Goal: Transaction & Acquisition: Purchase product/service

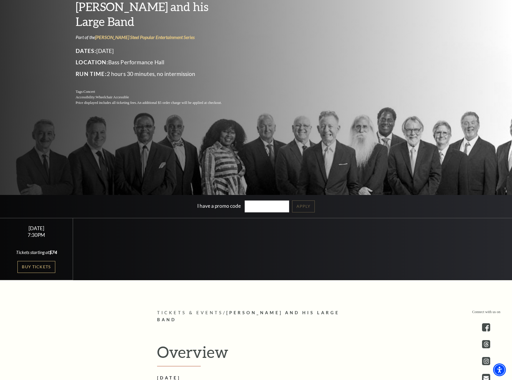
scroll to position [145, 0]
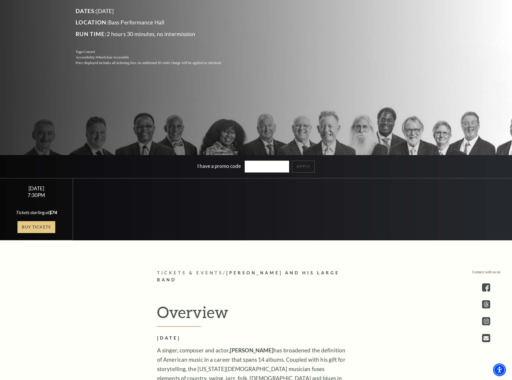
click at [22, 227] on link "Buy Tickets" at bounding box center [36, 227] width 38 height 12
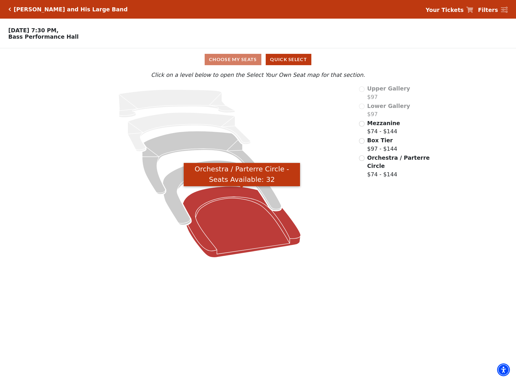
click at [229, 199] on icon "Orchestra / Parterre Circle - Seats Available: 32" at bounding box center [242, 221] width 118 height 71
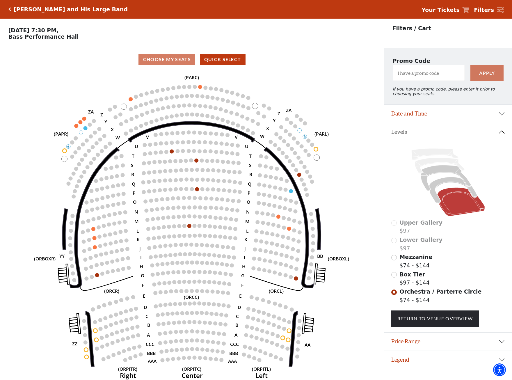
scroll to position [14, 0]
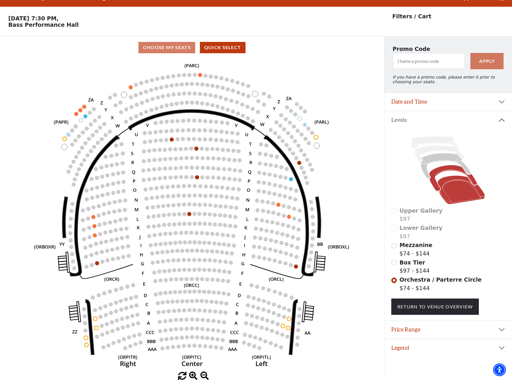
click at [440, 173] on icon at bounding box center [453, 178] width 48 height 26
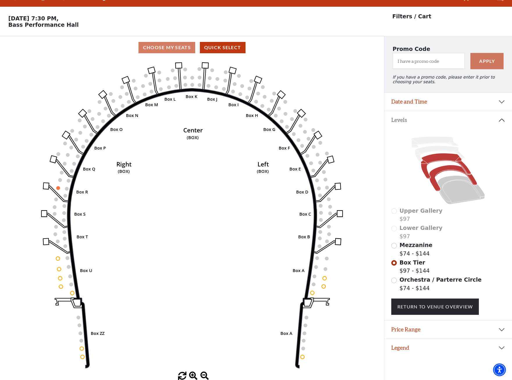
click at [446, 160] on icon at bounding box center [446, 166] width 50 height 26
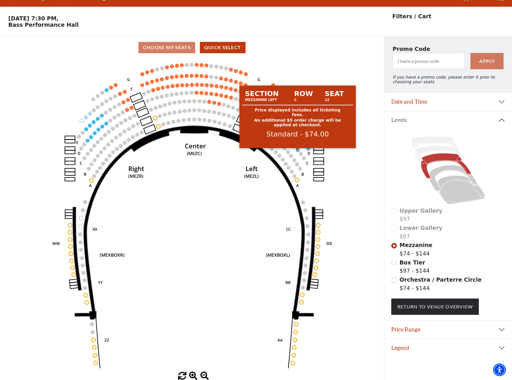
click at [297, 151] on circle at bounding box center [298, 150] width 4 height 4
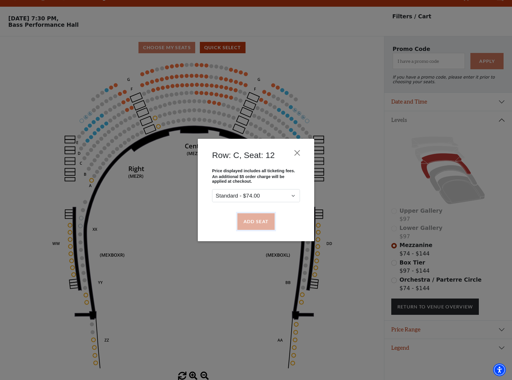
click at [266, 218] on button "Add Seat" at bounding box center [255, 221] width 37 height 16
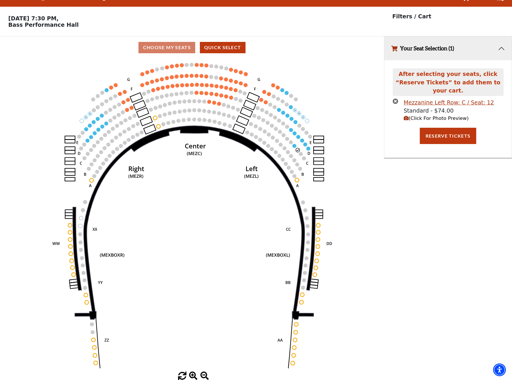
scroll to position [0, 0]
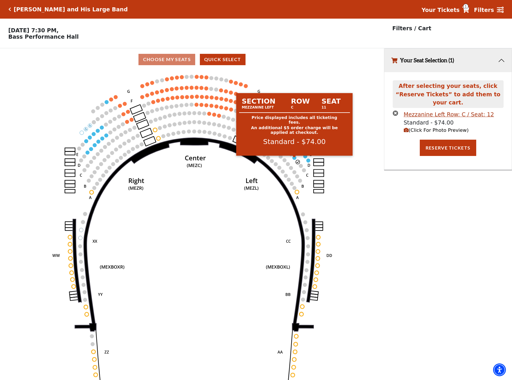
click at [294, 159] on circle at bounding box center [294, 158] width 4 height 4
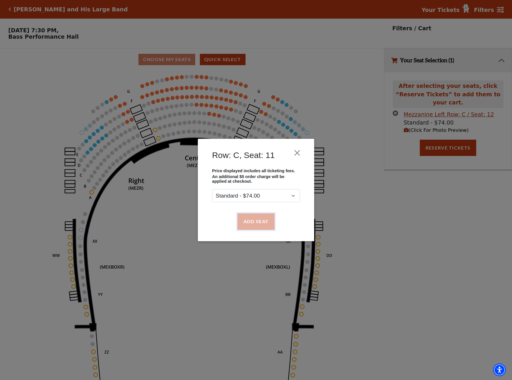
click at [259, 219] on button "Add Seat" at bounding box center [255, 221] width 37 height 16
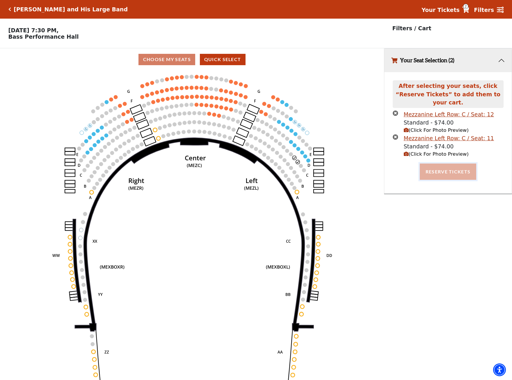
click at [444, 163] on button "Reserve Tickets" at bounding box center [447, 171] width 56 height 16
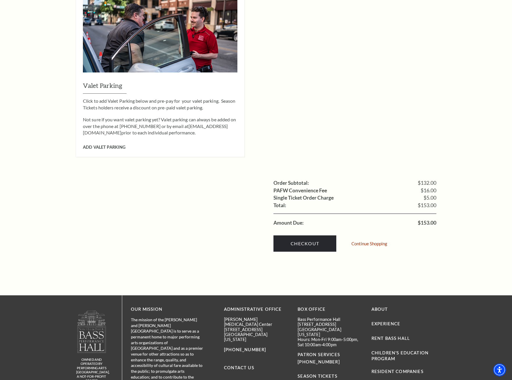
scroll to position [436, 0]
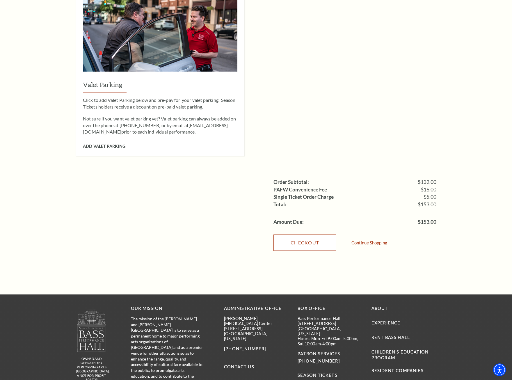
click at [318, 234] on link "Checkout" at bounding box center [304, 242] width 63 height 16
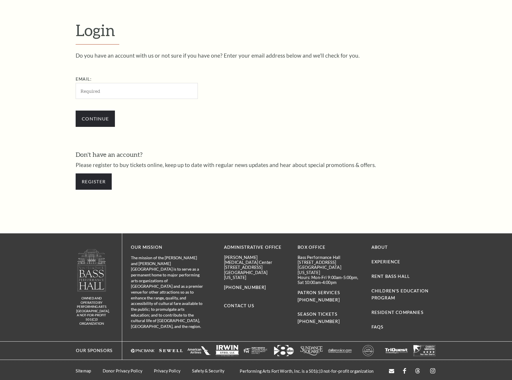
scroll to position [168, 0]
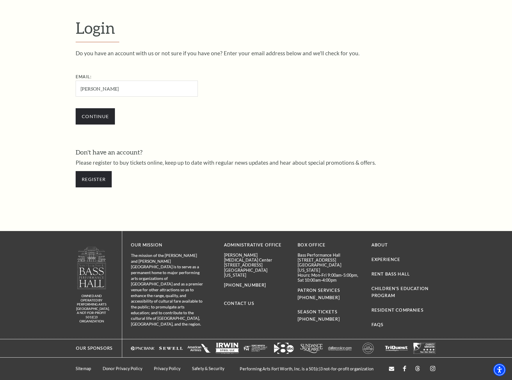
type input "[PERSON_NAME][EMAIL_ADDRESS][DOMAIN_NAME]"
click at [95, 112] on input "Continue" at bounding box center [95, 116] width 39 height 16
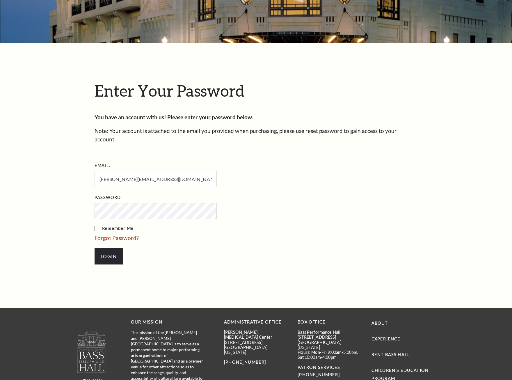
scroll to position [192, 0]
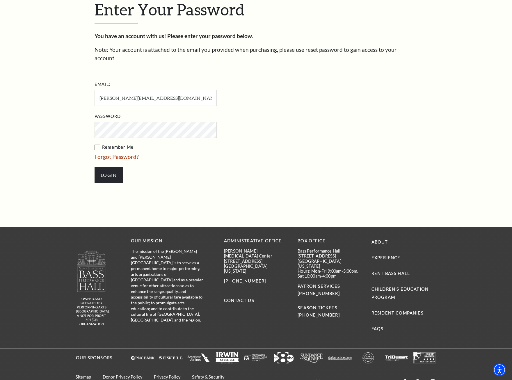
click at [44, 146] on div "Enter Your Password You have an account with us! Please enter your password bel…" at bounding box center [256, 94] width 512 height 264
click at [107, 167] on input "Login" at bounding box center [108, 175] width 28 height 16
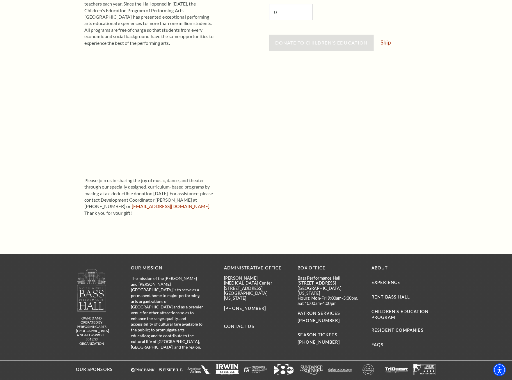
scroll to position [169, 0]
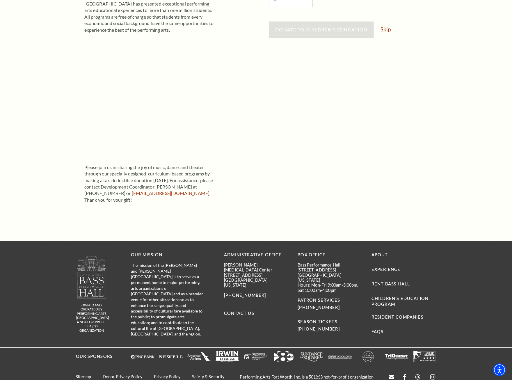
click at [387, 28] on link "Skip" at bounding box center [385, 29] width 10 height 6
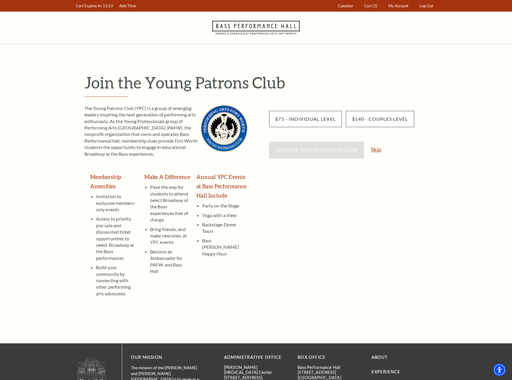
click at [379, 149] on link "Skip" at bounding box center [376, 149] width 10 height 6
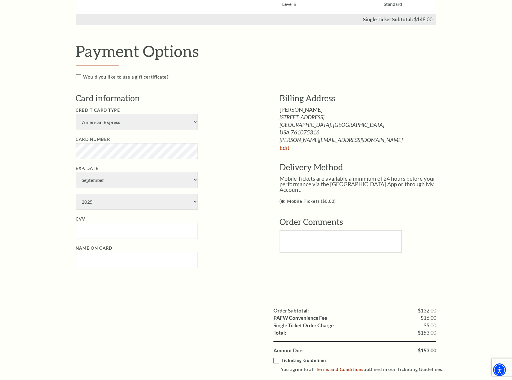
scroll to position [233, 0]
select select "2"
select select "2026"
click at [125, 231] on input "CVV" at bounding box center [137, 230] width 122 height 16
click at [196, 124] on select "American Express Visa Master Card Discover" at bounding box center [137, 121] width 122 height 16
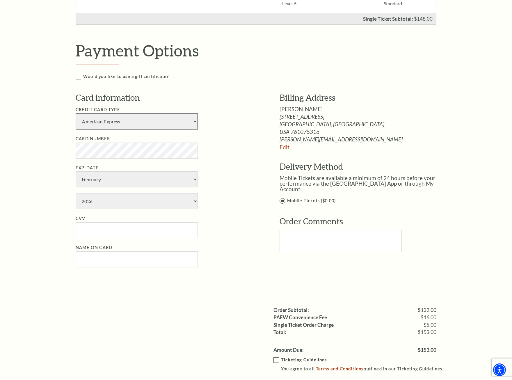
select select "25"
click at [76, 113] on select "American Express Visa Master Card Discover" at bounding box center [137, 121] width 122 height 16
type input "606"
type input "[PERSON_NAME]"
click at [147, 180] on select "January February March April May June July August September October November De…" at bounding box center [137, 179] width 122 height 16
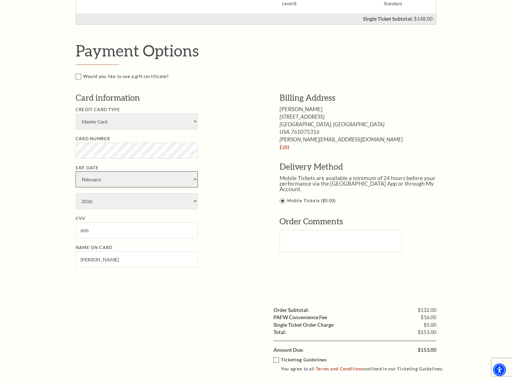
click at [147, 180] on select "January February March April May June July August September October November De…" at bounding box center [137, 179] width 122 height 16
select select "12"
click at [193, 119] on select "American Express Visa Master Card Discover" at bounding box center [137, 121] width 122 height 16
click at [76, 113] on select "American Express Visa Master Card Discover" at bounding box center [137, 121] width 122 height 16
click at [193, 121] on select "American Express Visa Master Card Discover" at bounding box center [137, 121] width 122 height 16
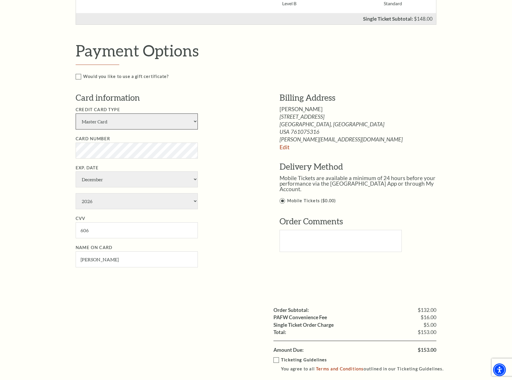
click at [76, 113] on select "American Express Visa Master Card Discover" at bounding box center [137, 121] width 122 height 16
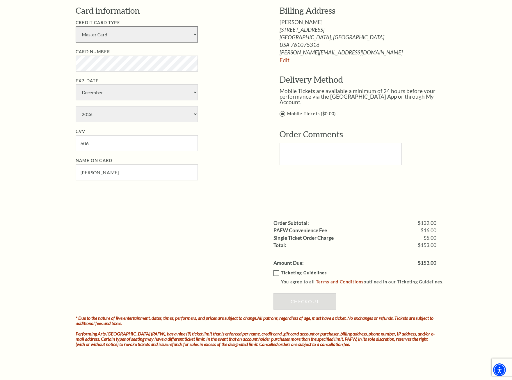
scroll to position [320, 0]
click at [274, 274] on label "Ticketing Guidelines You agree to all Terms and Conditions outlined in our Tick…" at bounding box center [360, 277] width 175 height 16
click at [0, 0] on input "Ticketing Guidelines You agree to all Terms and Conditions outlined in our Tick…" at bounding box center [0, 0] width 0 height 0
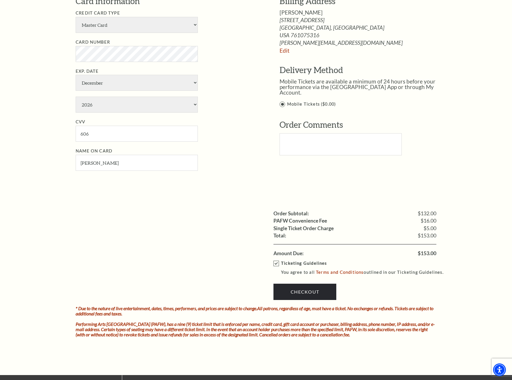
scroll to position [407, 0]
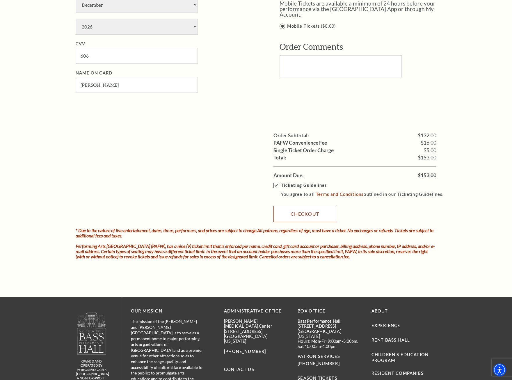
click at [302, 216] on link "Checkout" at bounding box center [304, 213] width 63 height 16
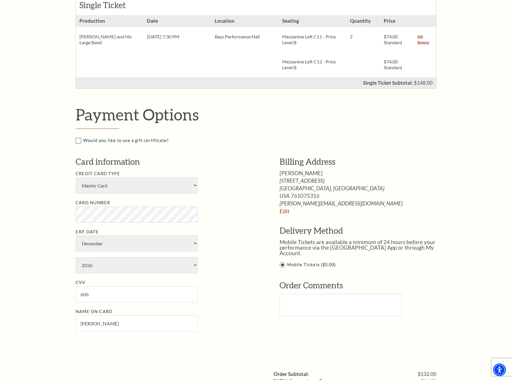
scroll to position [174, 0]
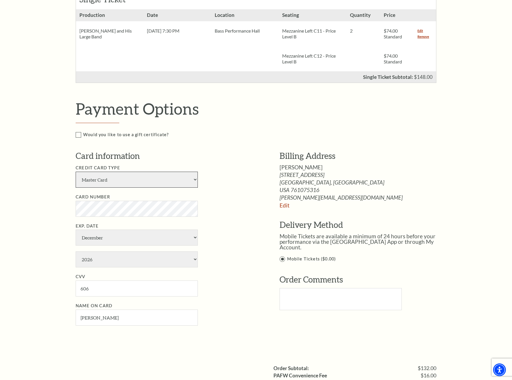
click at [128, 180] on select "American Express Visa Master Card Discover" at bounding box center [137, 179] width 122 height 16
click at [76, 171] on select "American Express Visa Master Card Discover" at bounding box center [137, 179] width 122 height 16
click at [121, 181] on select "American Express Visa Master Card Discover" at bounding box center [137, 179] width 122 height 16
click at [76, 171] on select "American Express Visa Master Card Discover" at bounding box center [137, 179] width 122 height 16
click at [122, 183] on select "American Express Visa Master Card Discover" at bounding box center [137, 179] width 122 height 16
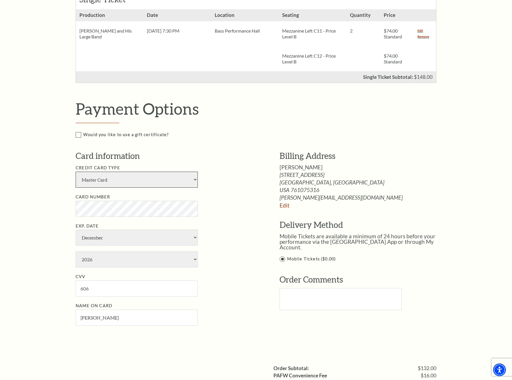
click at [76, 171] on select "American Express Visa Master Card Discover" at bounding box center [137, 179] width 122 height 16
click at [123, 180] on select "American Express Visa Master Card Discover" at bounding box center [137, 179] width 122 height 16
click at [76, 171] on select "American Express Visa Master Card Discover" at bounding box center [137, 179] width 122 height 16
click at [193, 179] on select "American Express Visa Master Card Discover" at bounding box center [137, 179] width 122 height 16
select select "25"
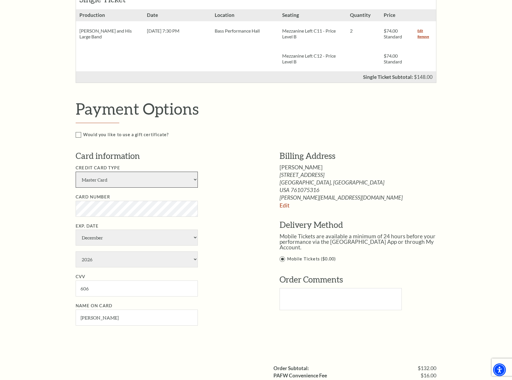
click at [76, 171] on select "American Express Visa Master Card Discover" at bounding box center [137, 179] width 122 height 16
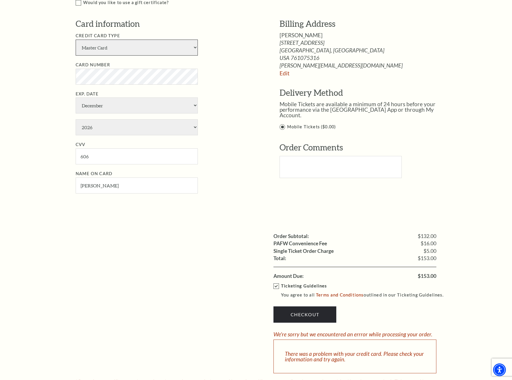
scroll to position [320, 0]
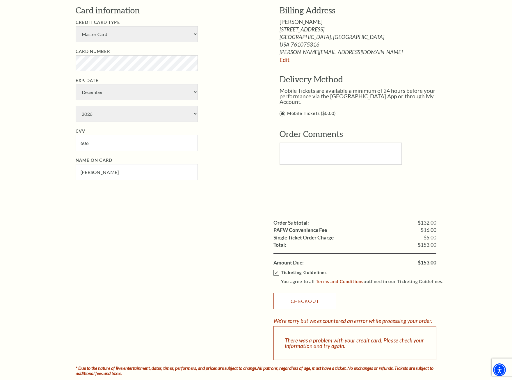
click at [321, 301] on link "Checkout" at bounding box center [304, 301] width 63 height 16
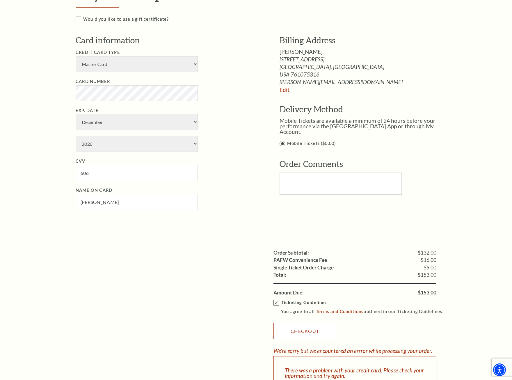
scroll to position [291, 0]
click at [195, 121] on select "January February March April May June July August September October November De…" at bounding box center [137, 121] width 122 height 16
click at [227, 124] on li "Exp. Date January February March April May June July August September October N…" at bounding box center [169, 128] width 186 height 45
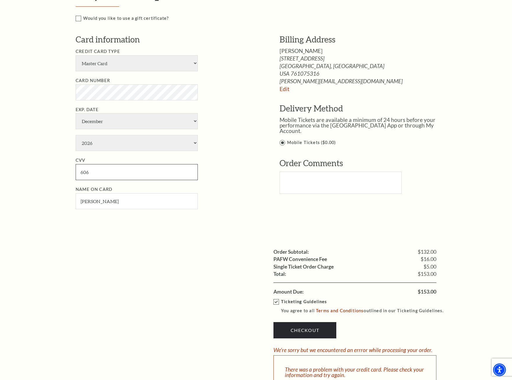
click at [105, 171] on input "606" at bounding box center [137, 172] width 122 height 16
type input "6"
type input "606"
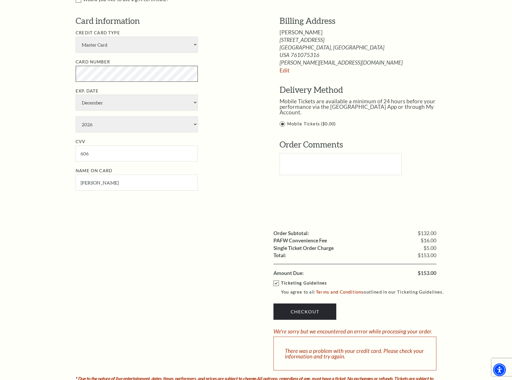
scroll to position [320, 0]
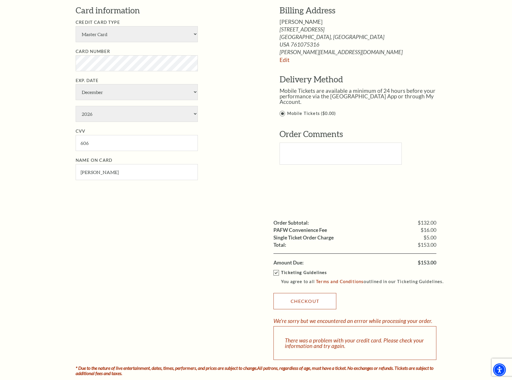
click at [323, 301] on link "Checkout" at bounding box center [304, 301] width 63 height 16
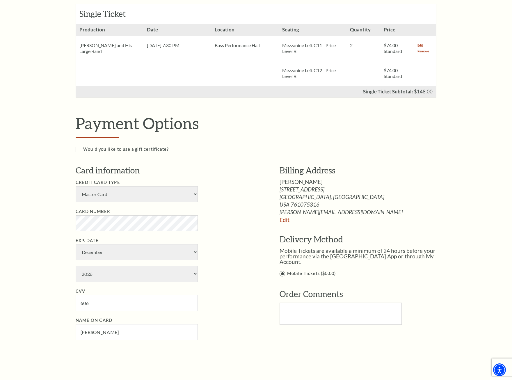
scroll to position [233, 0]
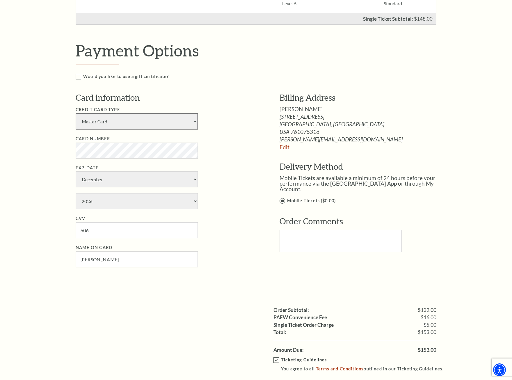
click at [195, 125] on select "American Express Visa Master Card Discover" at bounding box center [137, 121] width 122 height 16
select select "24"
click at [76, 113] on select "American Express Visa Master Card Discover" at bounding box center [137, 121] width 122 height 16
click at [249, 143] on li "Card Number" at bounding box center [169, 146] width 186 height 23
click at [194, 179] on select "January February March April May June July August September October November De…" at bounding box center [137, 179] width 122 height 16
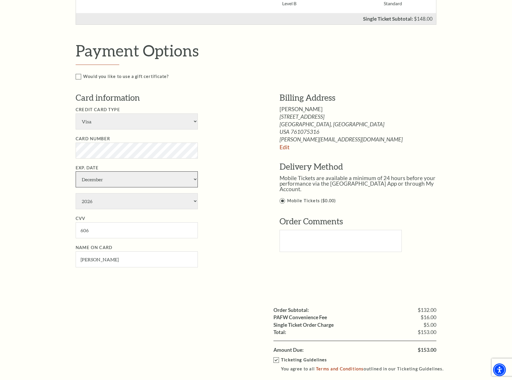
select select "2"
click at [76, 171] on select "January February March April May June July August September October November De…" at bounding box center [137, 179] width 122 height 16
click at [196, 199] on select "2025 2026 2027 2028 2029 2030 2031 2032 2033 2034" at bounding box center [137, 201] width 122 height 16
select select "2027"
click at [76, 193] on select "2025 2026 2027 2028 2029 2030 2031 2032 2033 2034" at bounding box center [137, 201] width 122 height 16
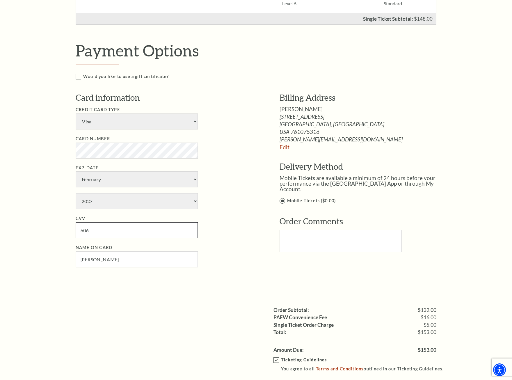
click at [107, 230] on input "606" at bounding box center [137, 230] width 122 height 16
type input "6"
type input "641"
click at [212, 222] on li "CVV 641" at bounding box center [169, 226] width 186 height 23
click at [99, 260] on input "Andrew Roots" at bounding box center [137, 259] width 122 height 16
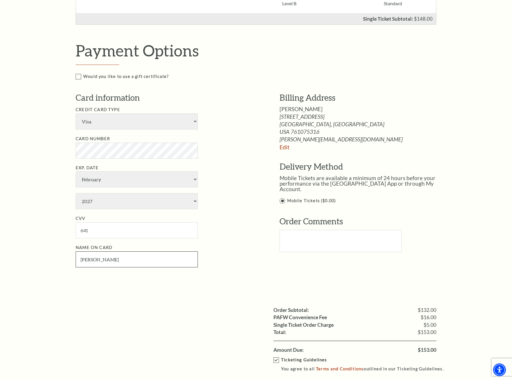
type input "Andrew C Roots"
click at [240, 253] on li "Name on Card Andrew C Roots" at bounding box center [169, 255] width 186 height 23
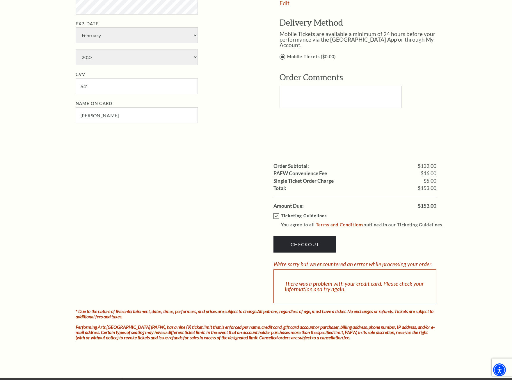
scroll to position [378, 0]
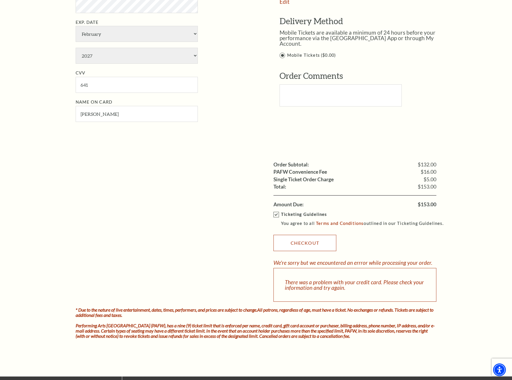
click at [310, 245] on link "Checkout" at bounding box center [304, 243] width 63 height 16
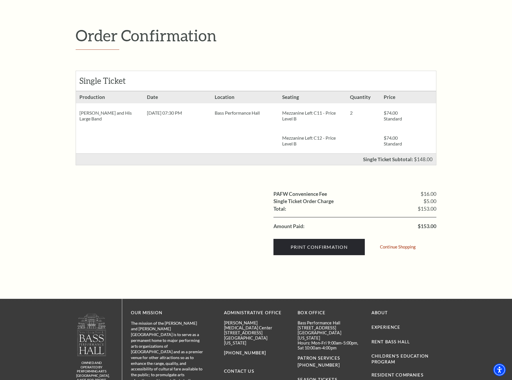
scroll to position [58, 0]
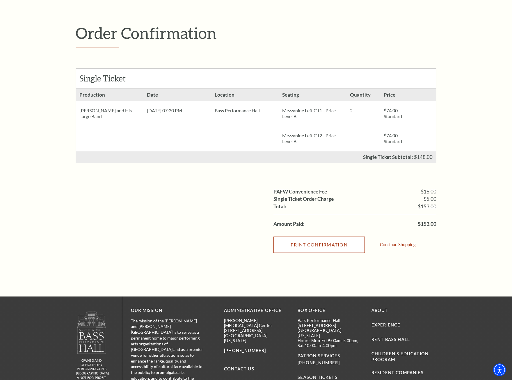
click at [315, 247] on input "Print Confirmation" at bounding box center [318, 244] width 91 height 16
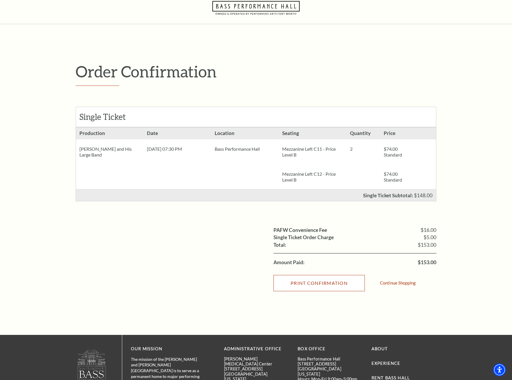
scroll to position [0, 0]
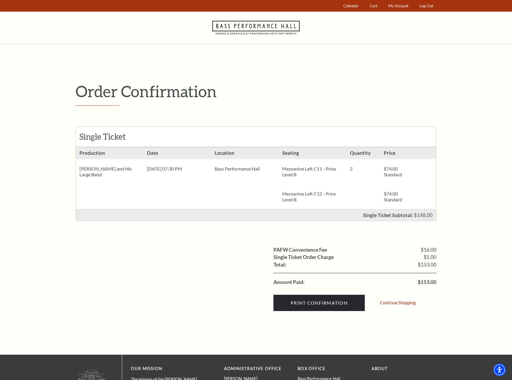
drag, startPoint x: 391, startPoint y: 84, endPoint x: 354, endPoint y: 100, distance: 39.7
click at [354, 100] on p "Order Confirmation" at bounding box center [256, 91] width 360 height 19
